Goal: Information Seeking & Learning: Learn about a topic

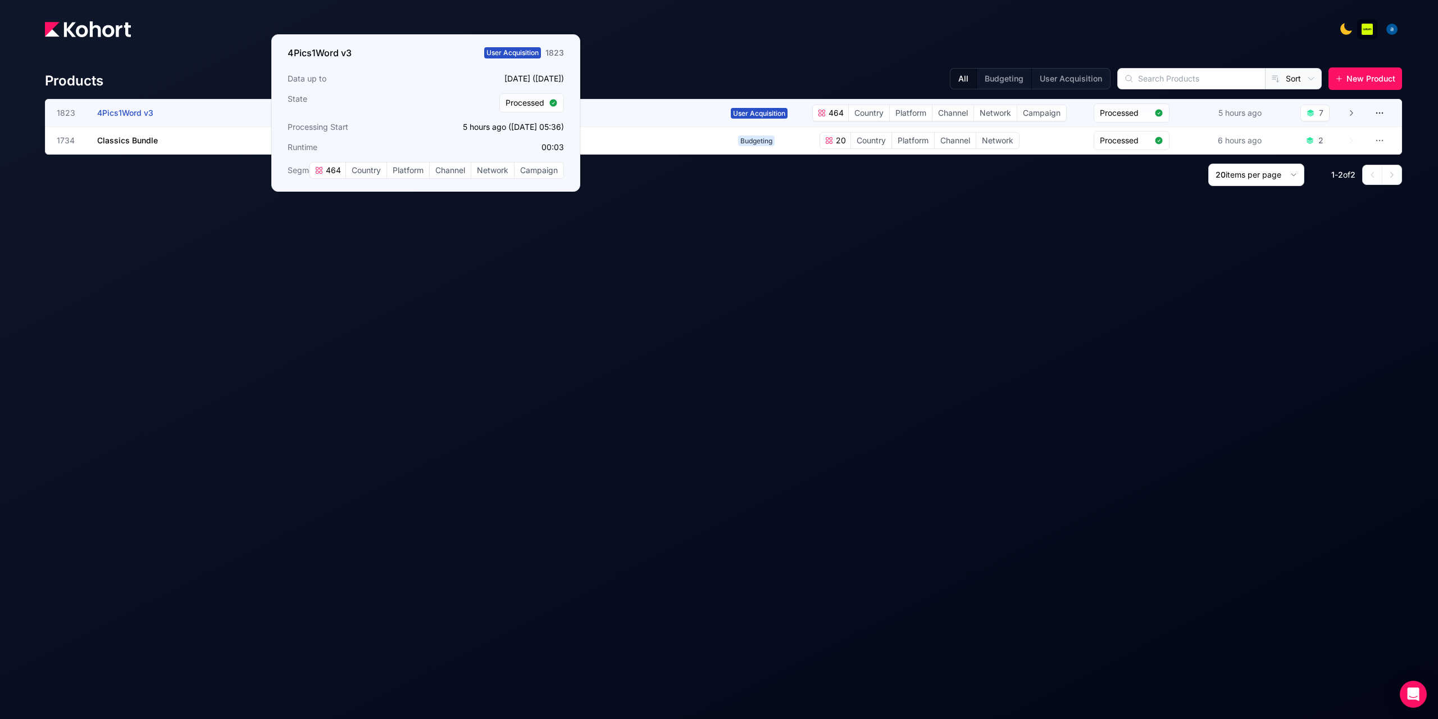
click at [122, 113] on span "4Pics1Word v3" at bounding box center [125, 113] width 56 height 10
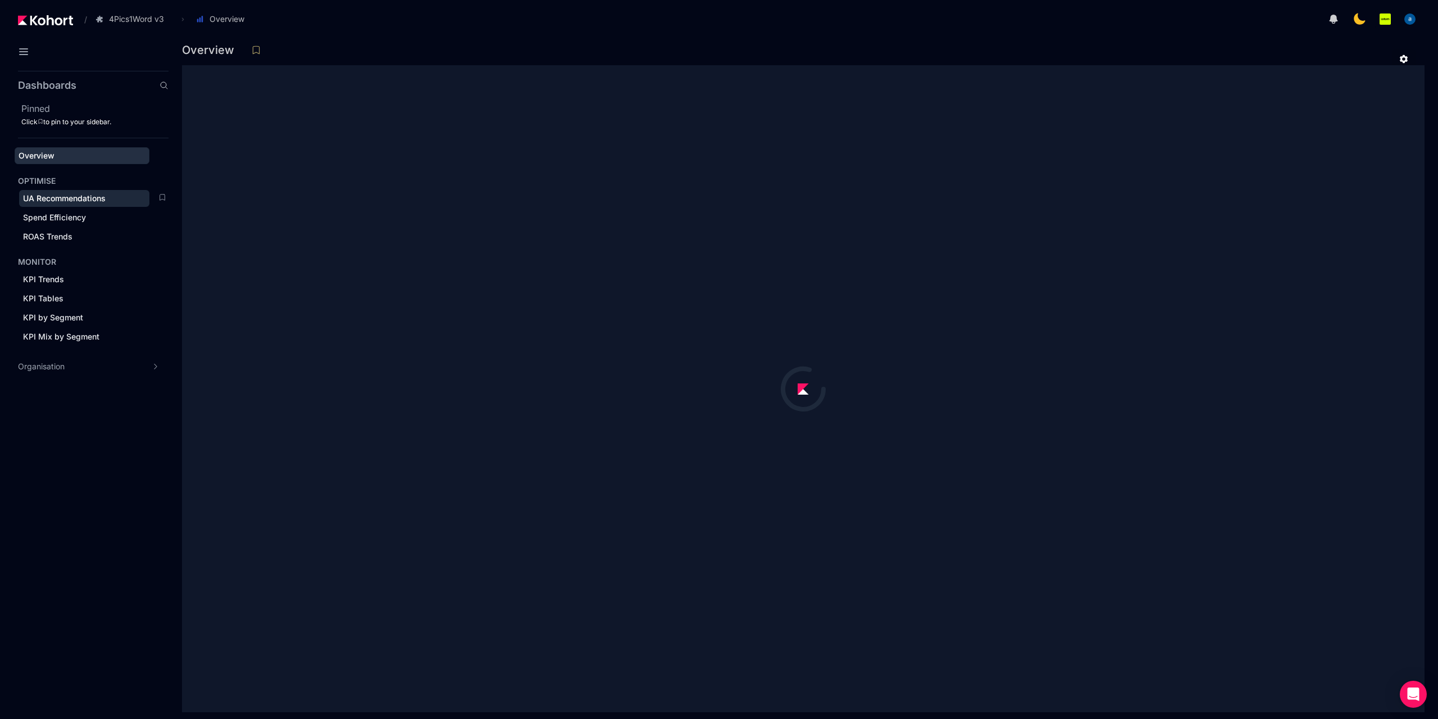
click at [62, 197] on span "UA Recommendations" at bounding box center [64, 198] width 83 height 10
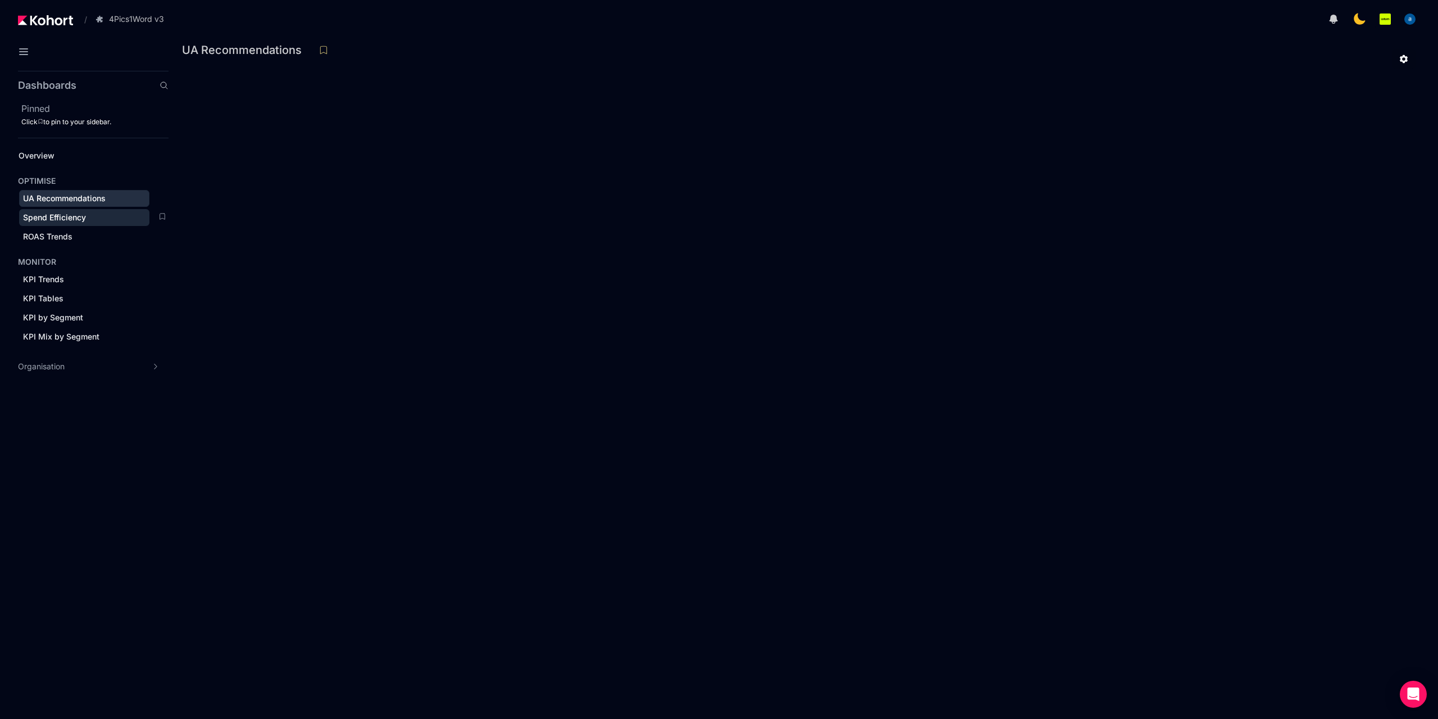
click at [40, 211] on span "Spend Efficiency" at bounding box center [84, 217] width 130 height 17
click at [97, 279] on div "KPI Trends" at bounding box center [84, 279] width 122 height 11
click at [23, 54] on icon at bounding box center [24, 52] width 8 height 6
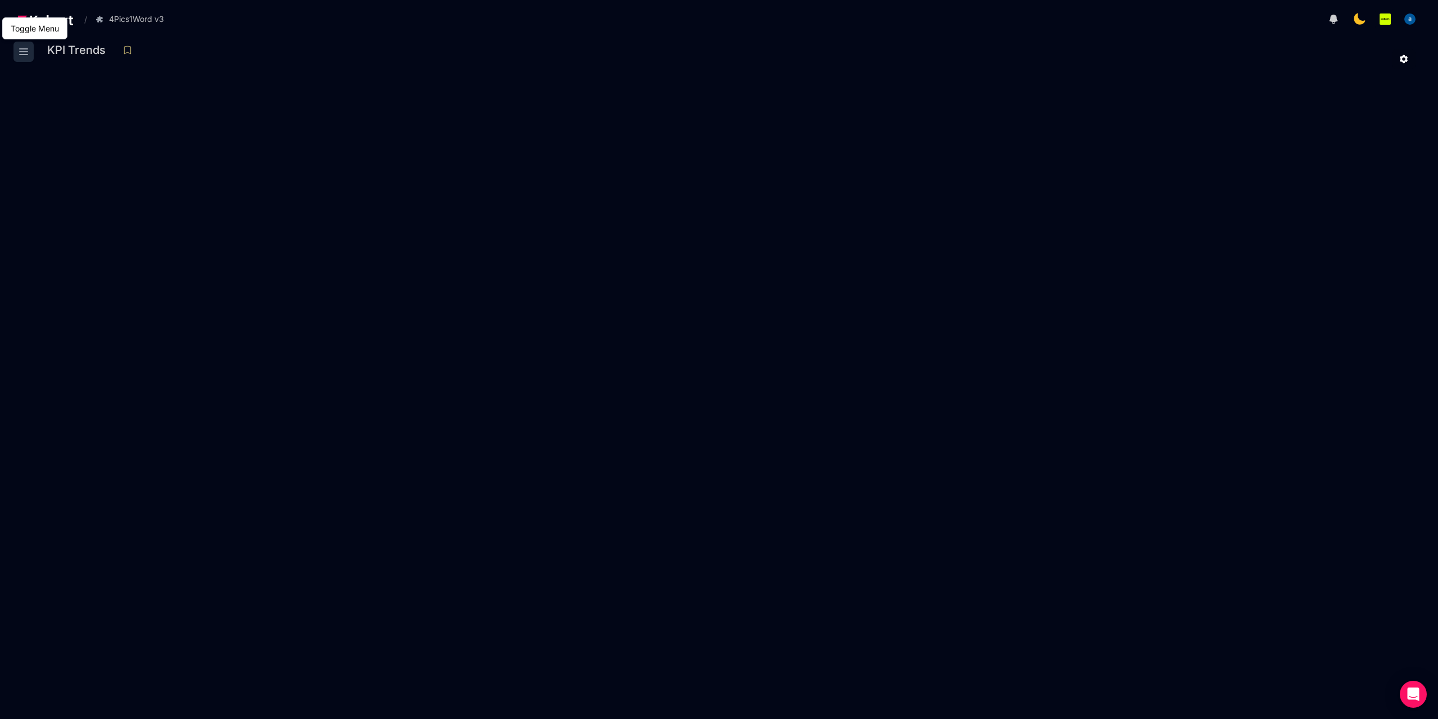
click at [23, 54] on icon at bounding box center [24, 52] width 8 height 6
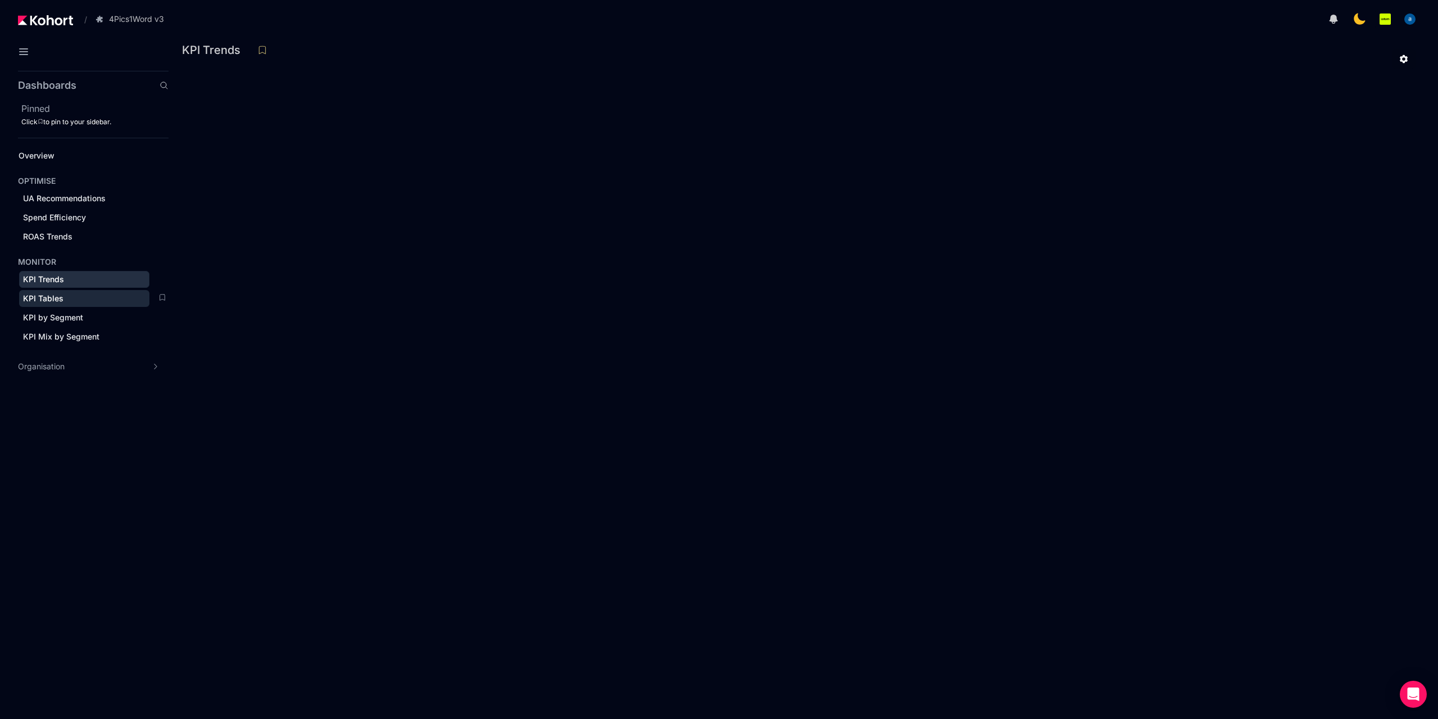
click at [46, 301] on span "KPI Tables" at bounding box center [43, 298] width 40 height 10
click at [85, 317] on div "KPI by Segment" at bounding box center [84, 317] width 122 height 11
click at [25, 590] on aside "Dashboards Pinned Click to pin to your sidebar. Overview OPTIMISE UA Recommenda…" at bounding box center [84, 392] width 169 height 652
click at [71, 331] on div "KPI Mix by Segment" at bounding box center [84, 336] width 122 height 11
click at [34, 317] on span "KPI by Segment" at bounding box center [53, 317] width 60 height 10
